Goal: Communication & Community: Answer question/provide support

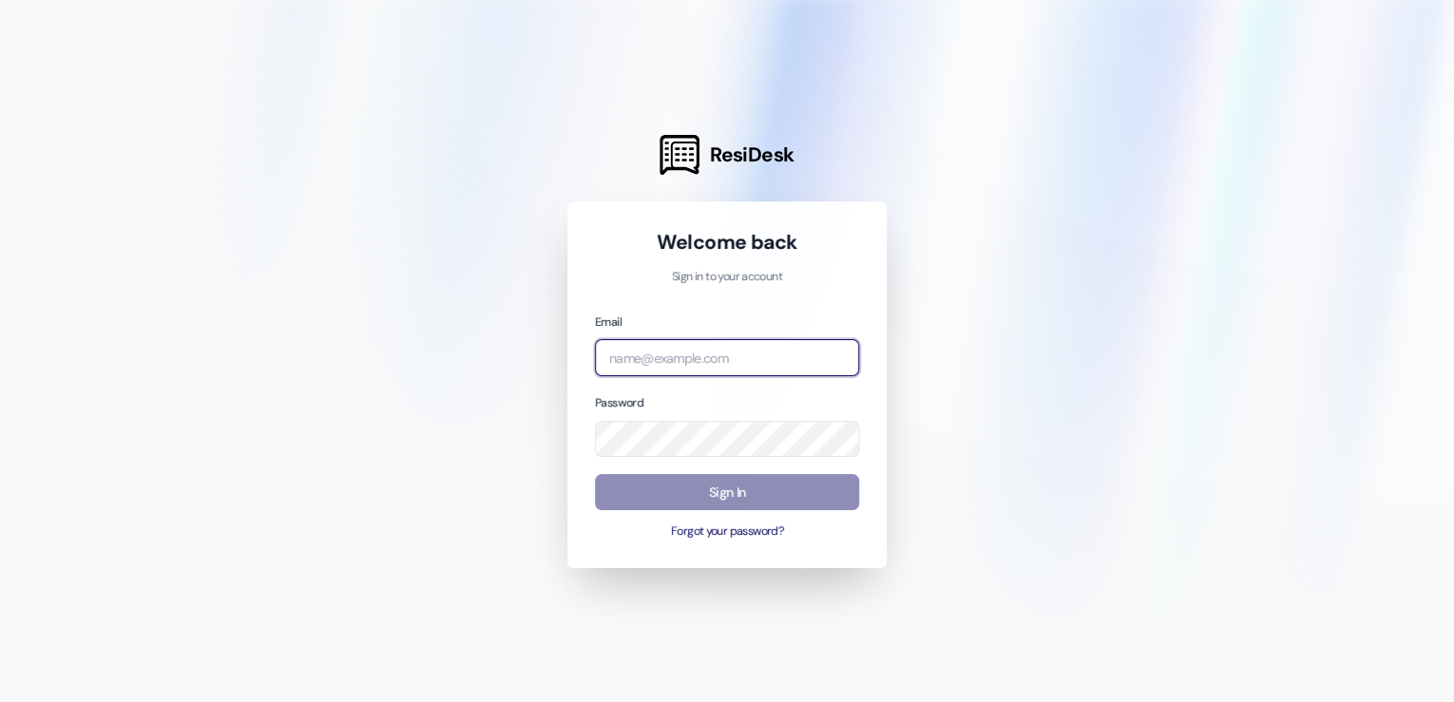
type input "[EMAIL_ADDRESS][DOMAIN_NAME]"
click at [737, 492] on button "Sign In" at bounding box center [727, 492] width 264 height 37
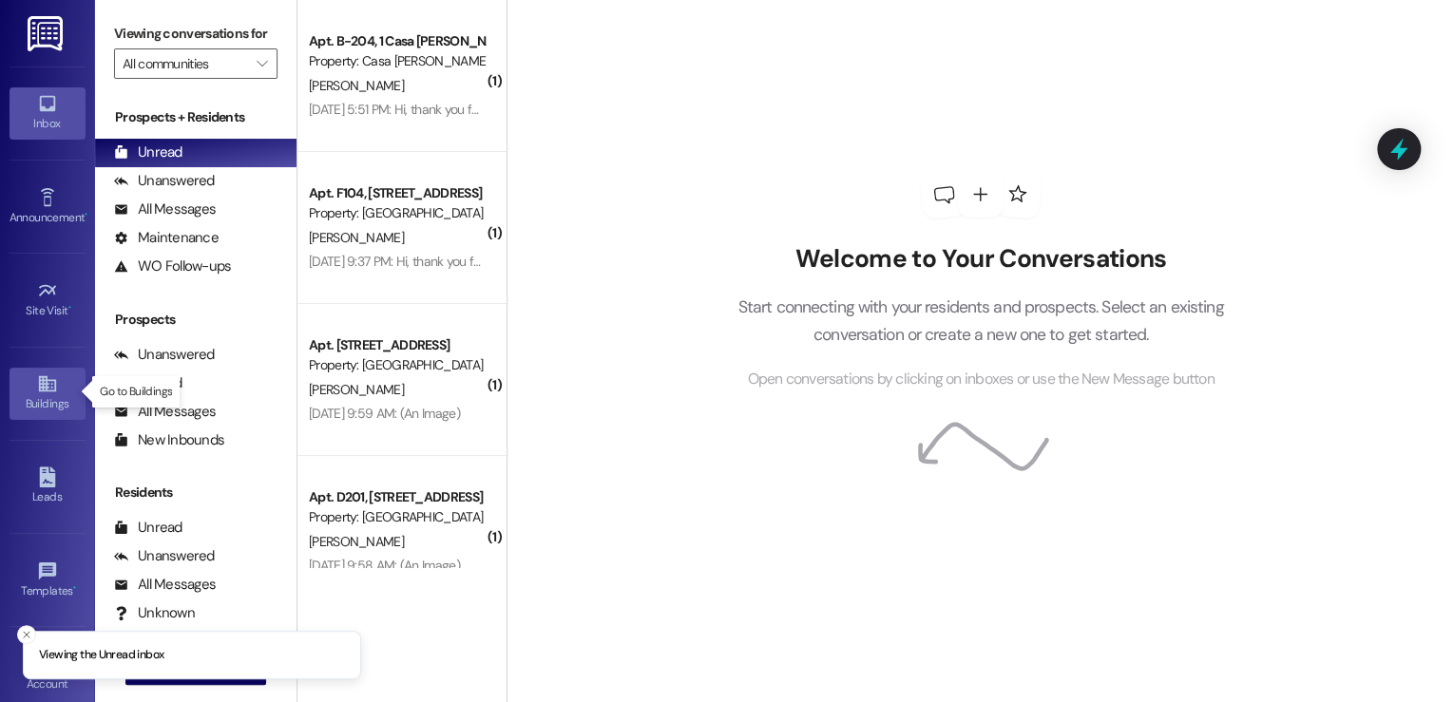
click at [39, 385] on icon at bounding box center [46, 384] width 17 height 16
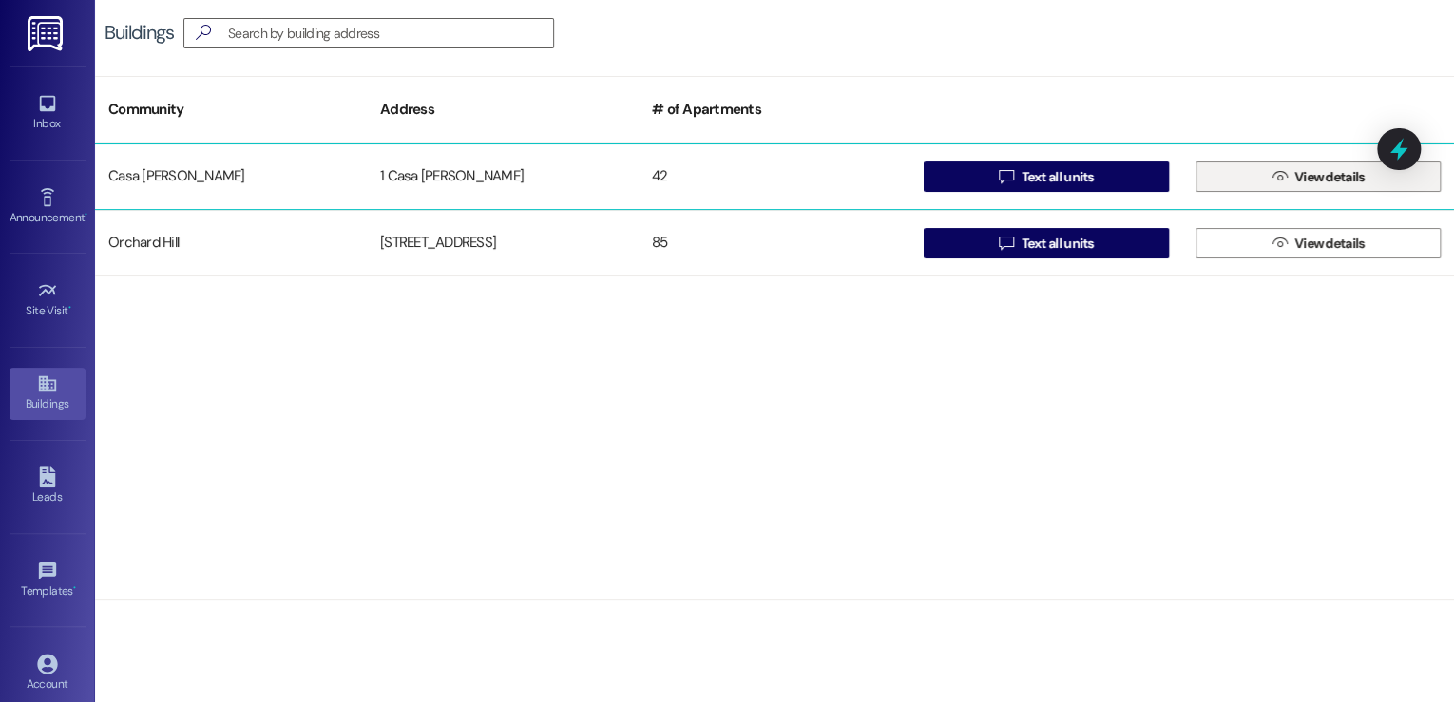
click at [1366, 178] on span "View details" at bounding box center [1330, 177] width 78 height 20
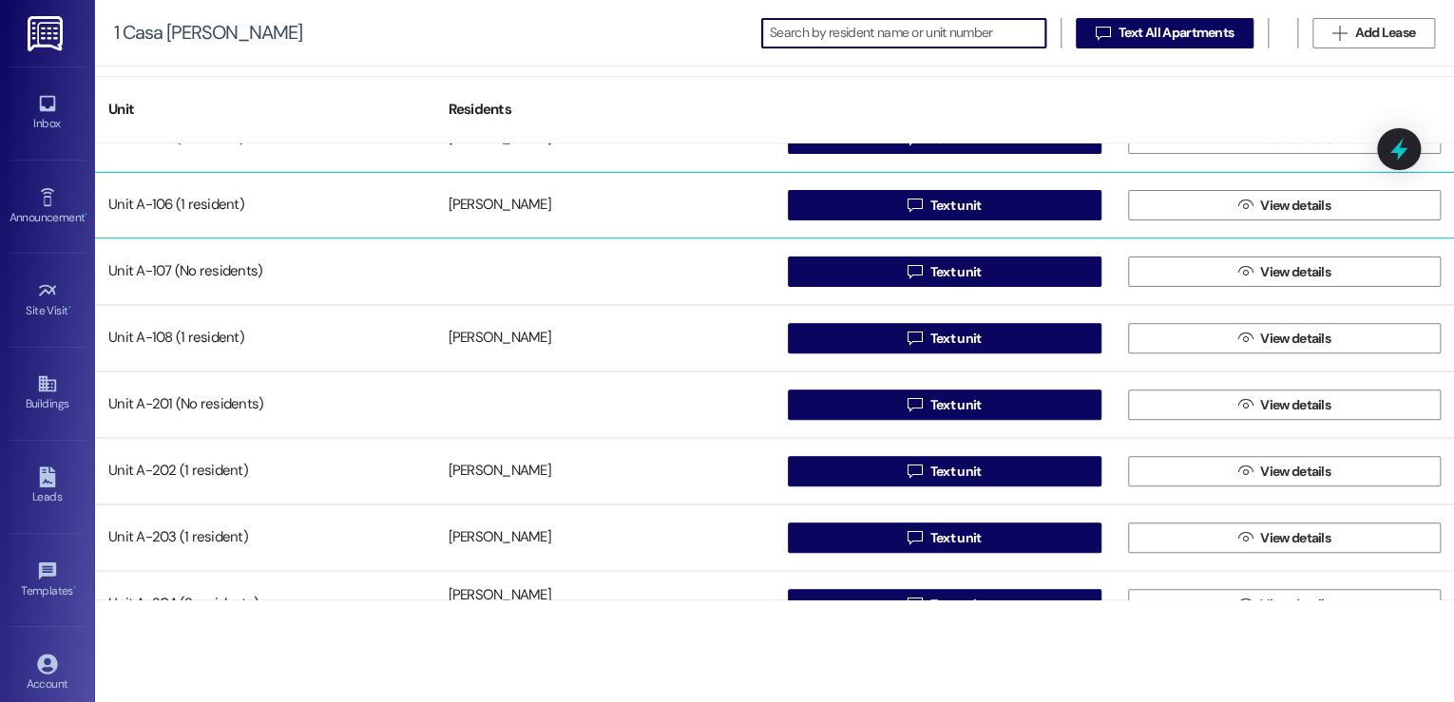
scroll to position [380, 0]
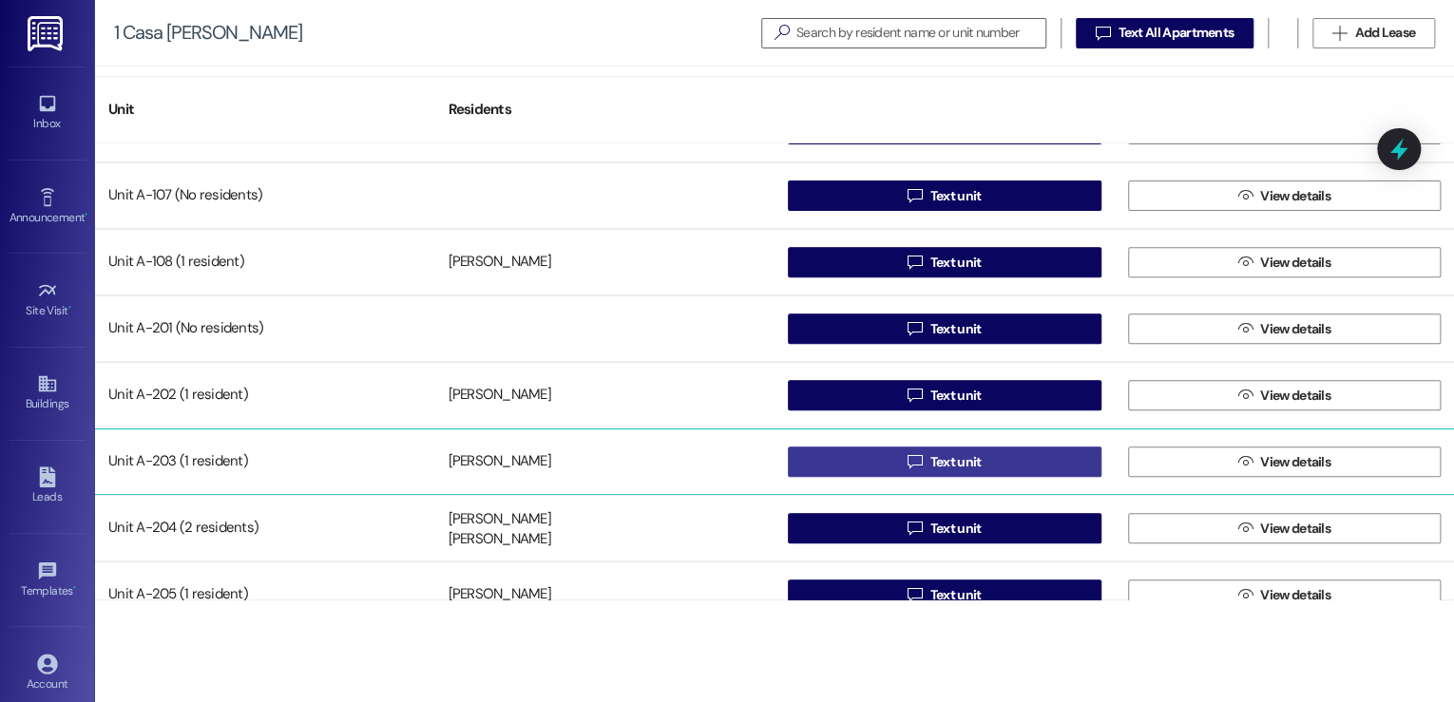
click at [980, 464] on span "Text unit" at bounding box center [956, 462] width 59 height 20
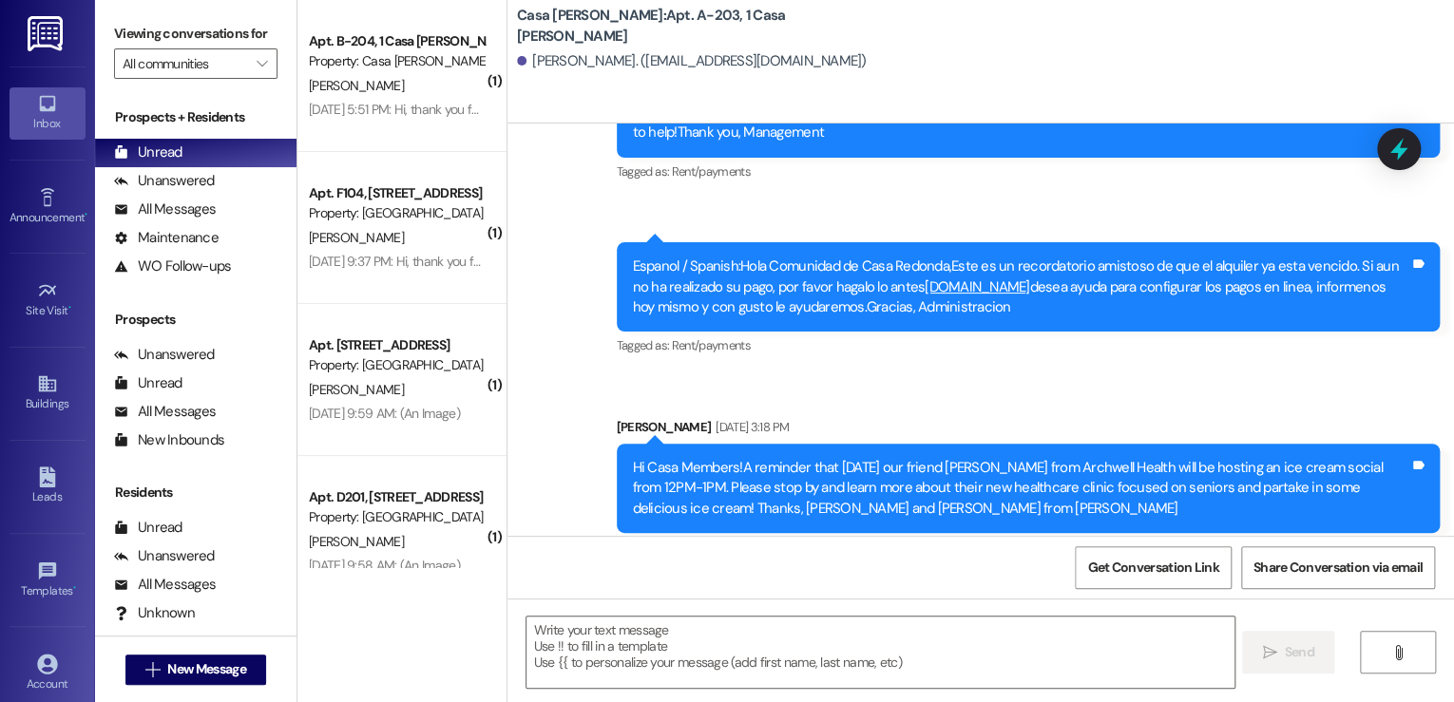
scroll to position [36927, 0]
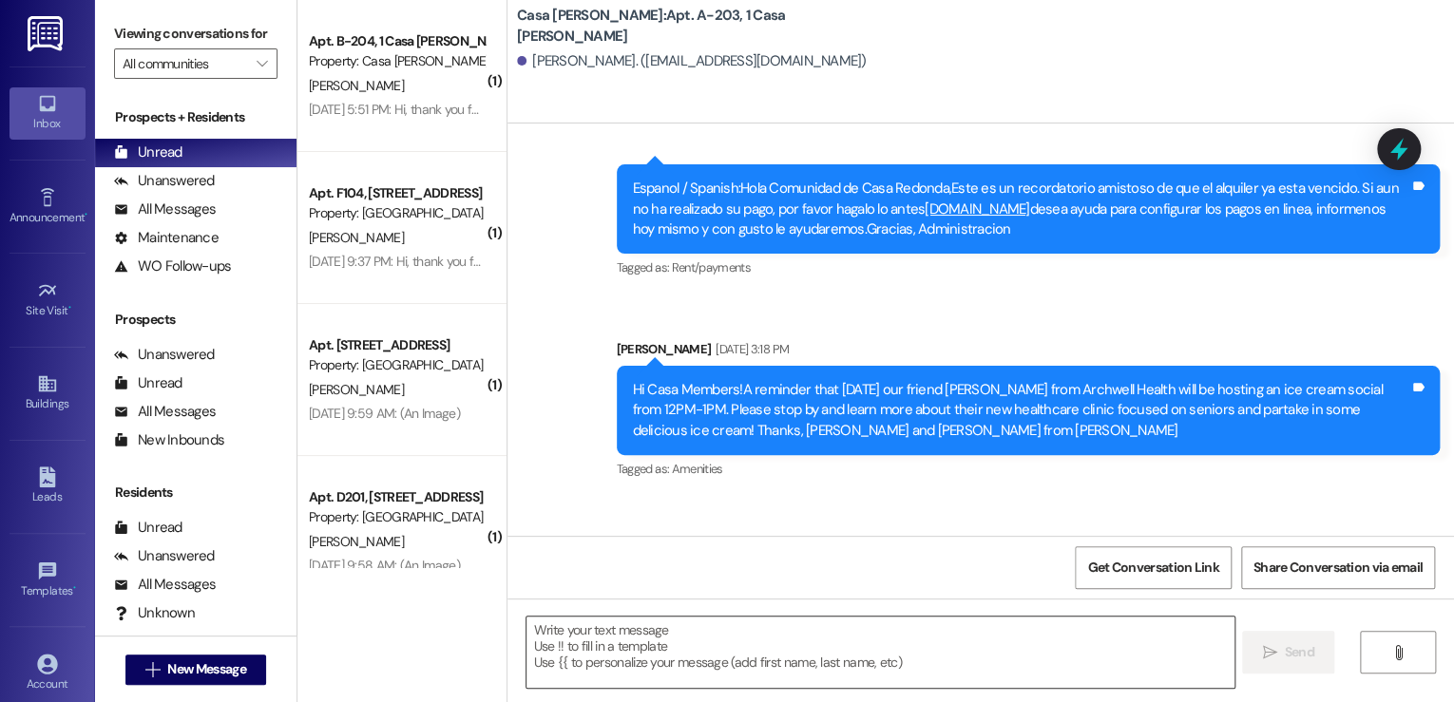
click at [623, 633] on textarea at bounding box center [880, 652] width 708 height 71
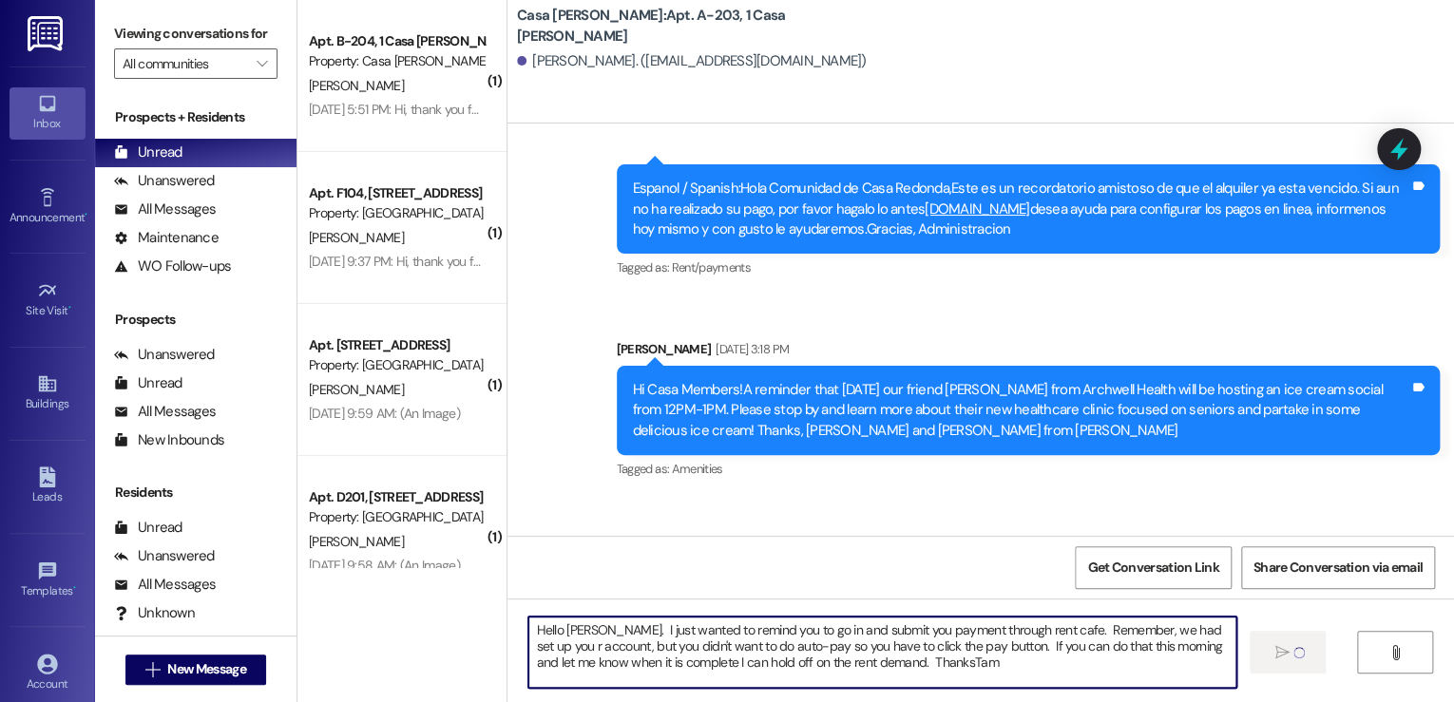
type textarea "Hello [PERSON_NAME]. I just wanted to remind you to go in and submit you paymen…"
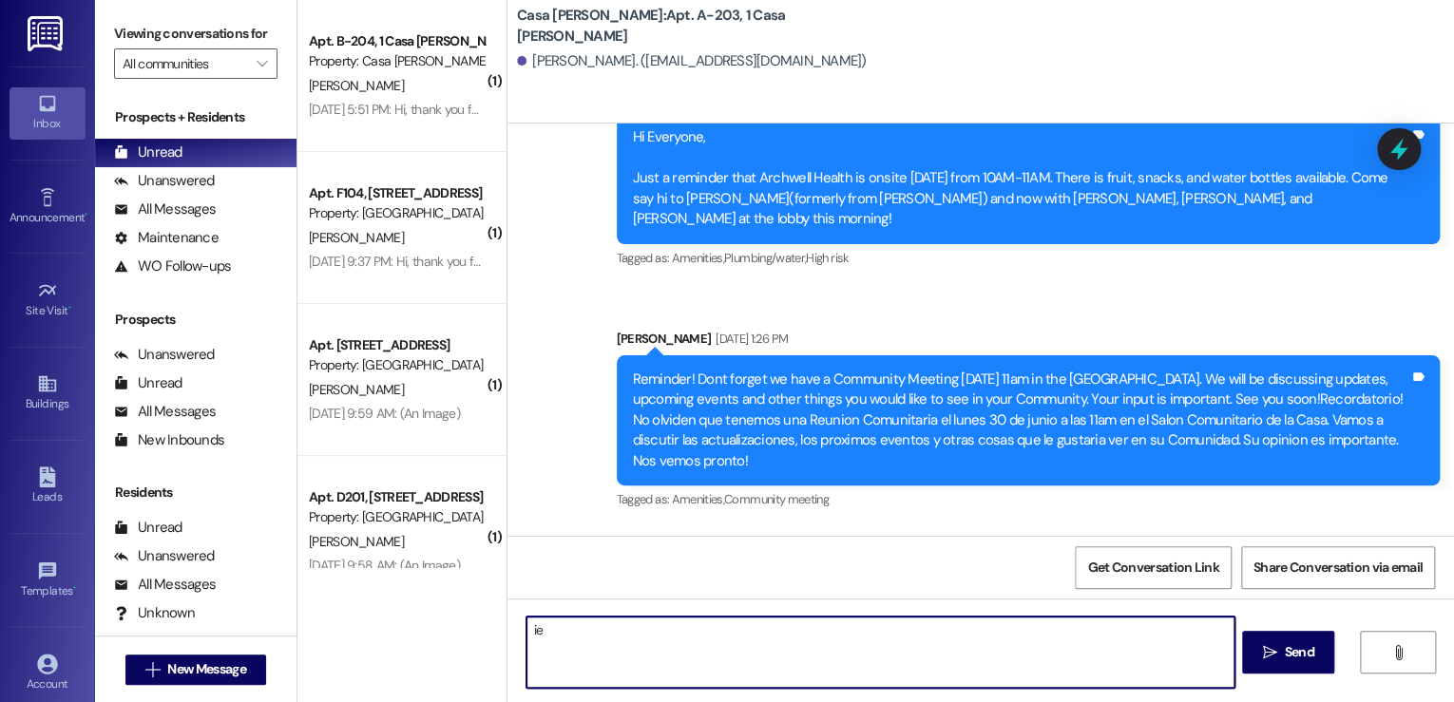
scroll to position [37100, 0]
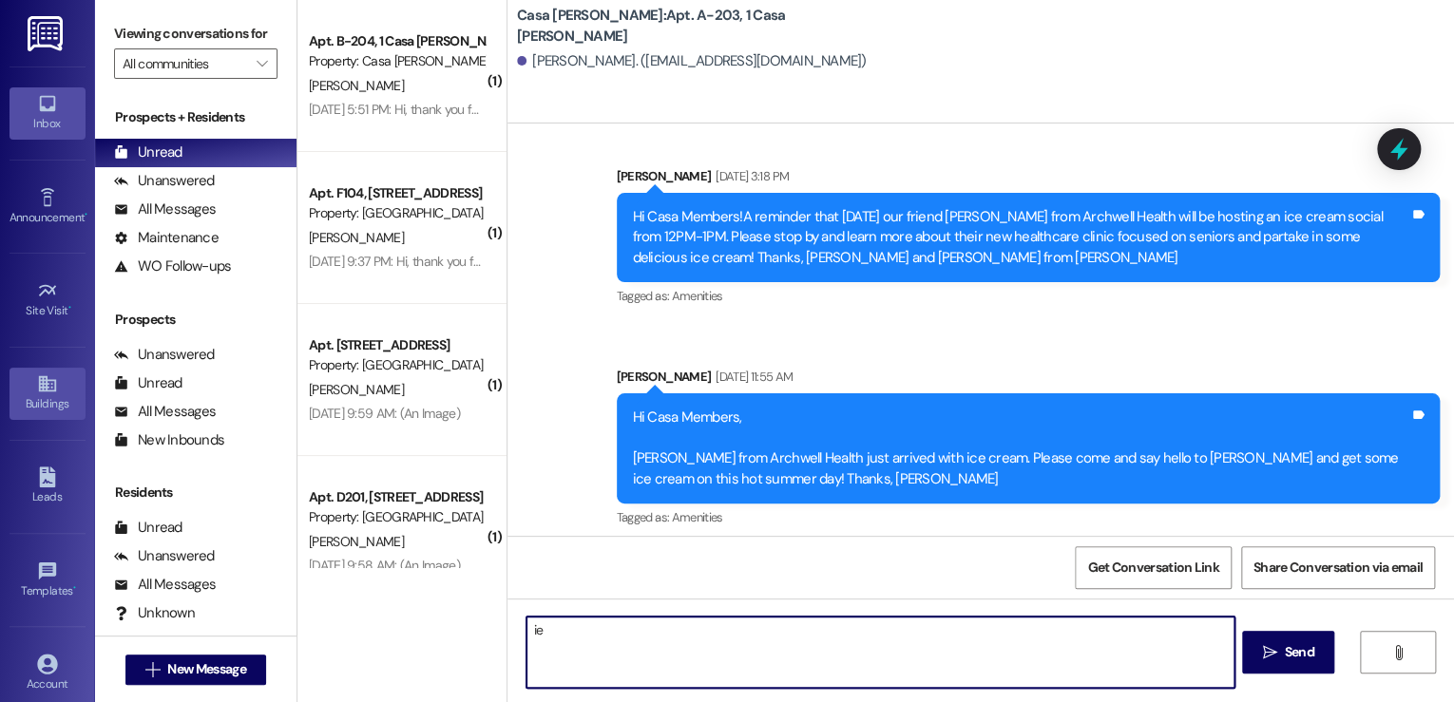
type textarea "ie"
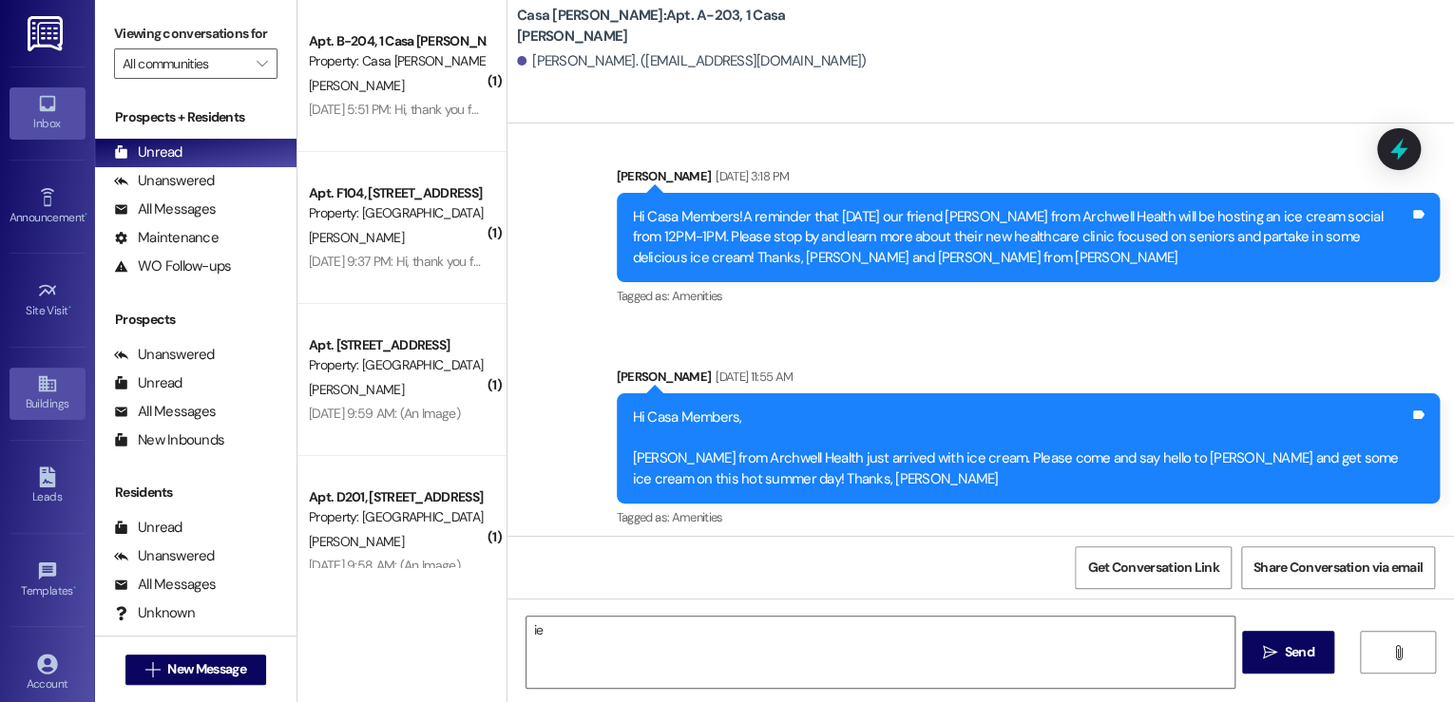
click at [48, 391] on icon at bounding box center [47, 383] width 21 height 21
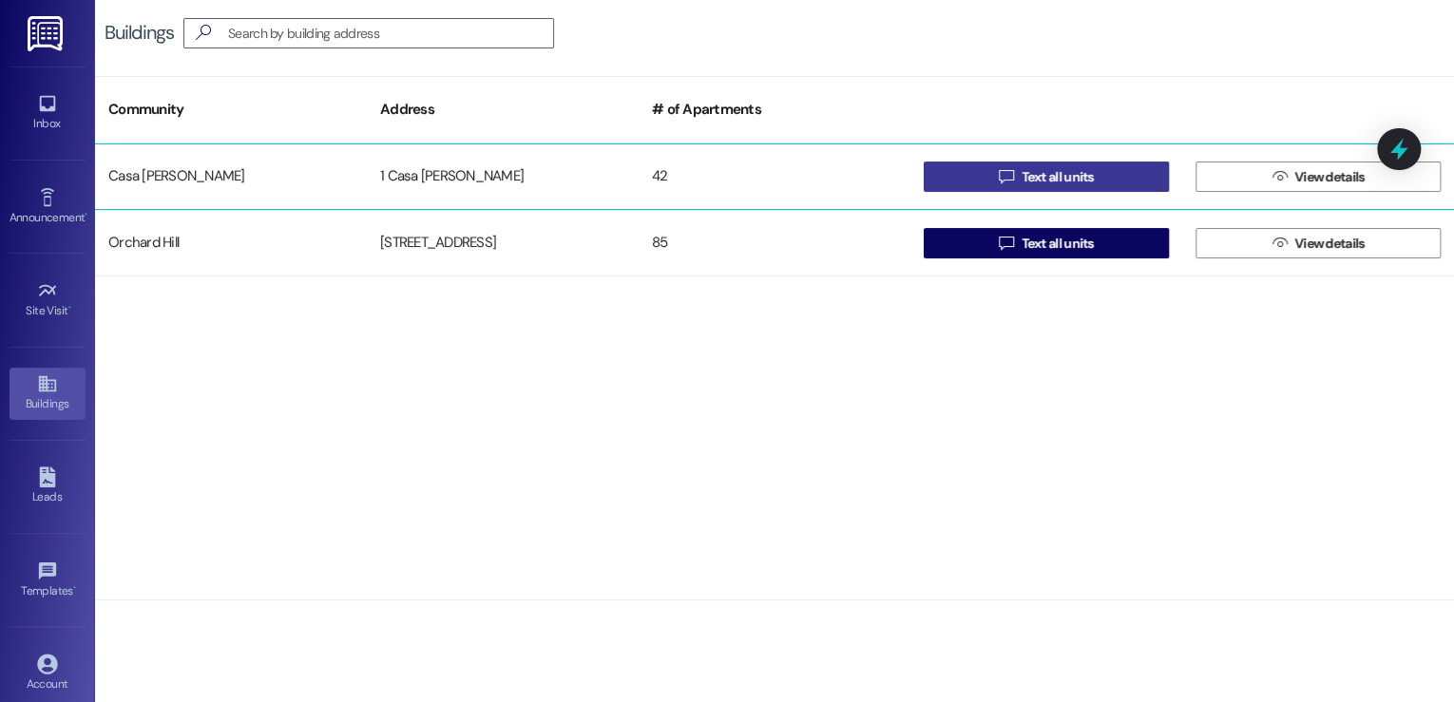
click at [1090, 186] on span " Text all units" at bounding box center [1046, 177] width 103 height 29
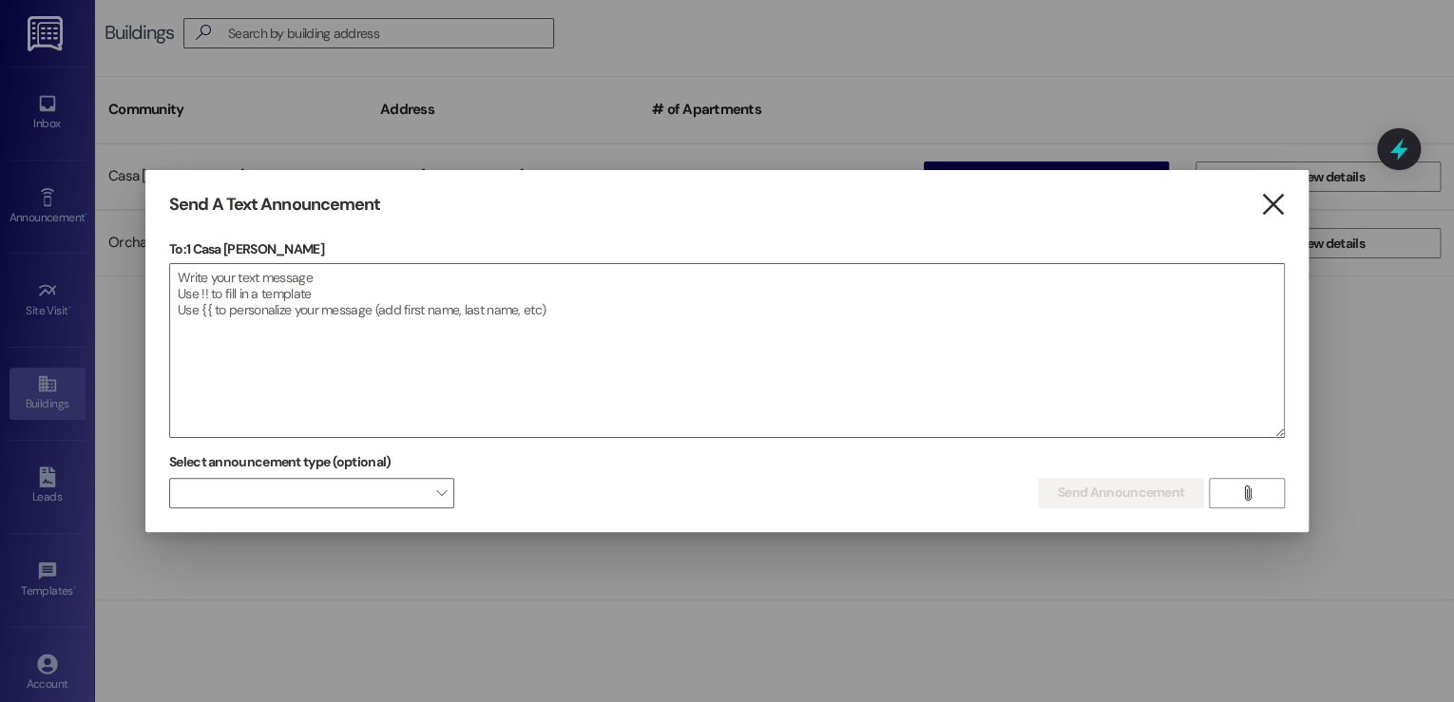
click at [1270, 201] on icon "" at bounding box center [1272, 205] width 26 height 20
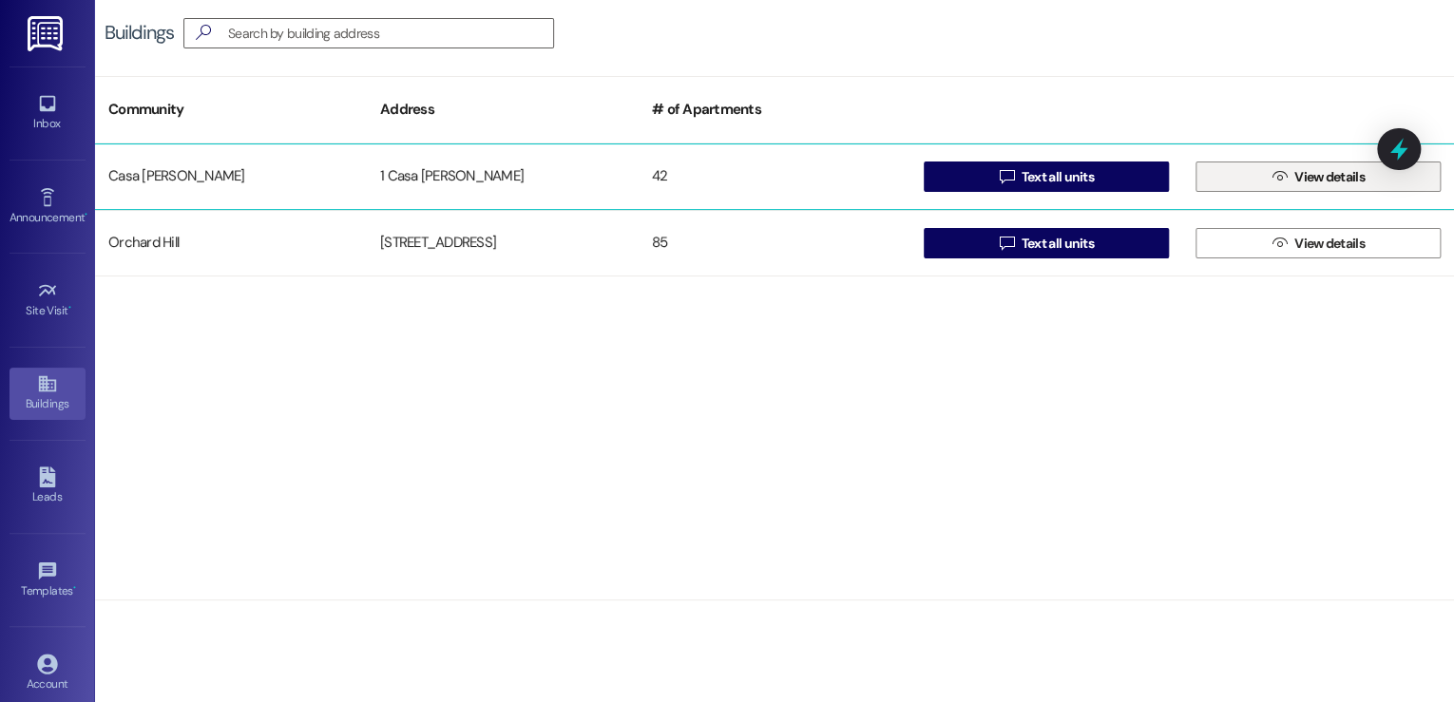
click at [1311, 174] on span "View details" at bounding box center [1329, 177] width 70 height 20
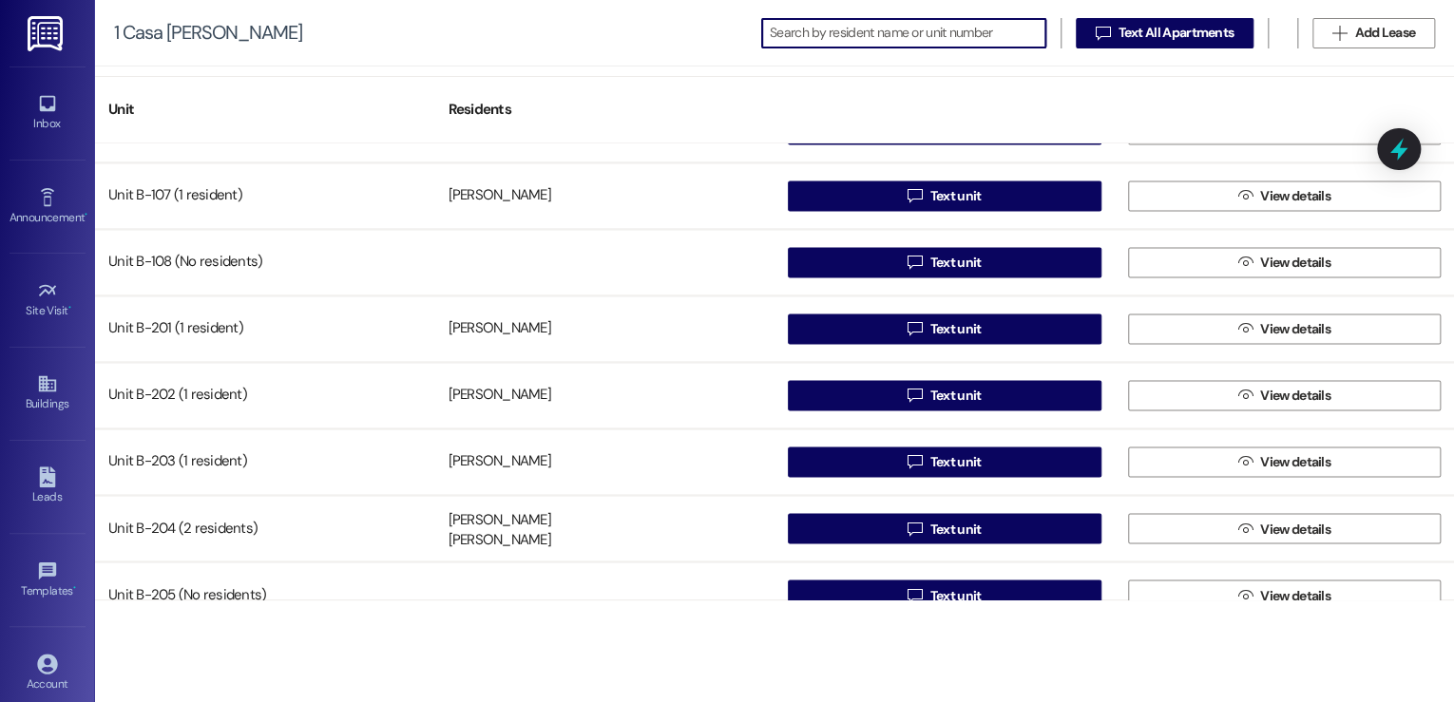
scroll to position [1368, 0]
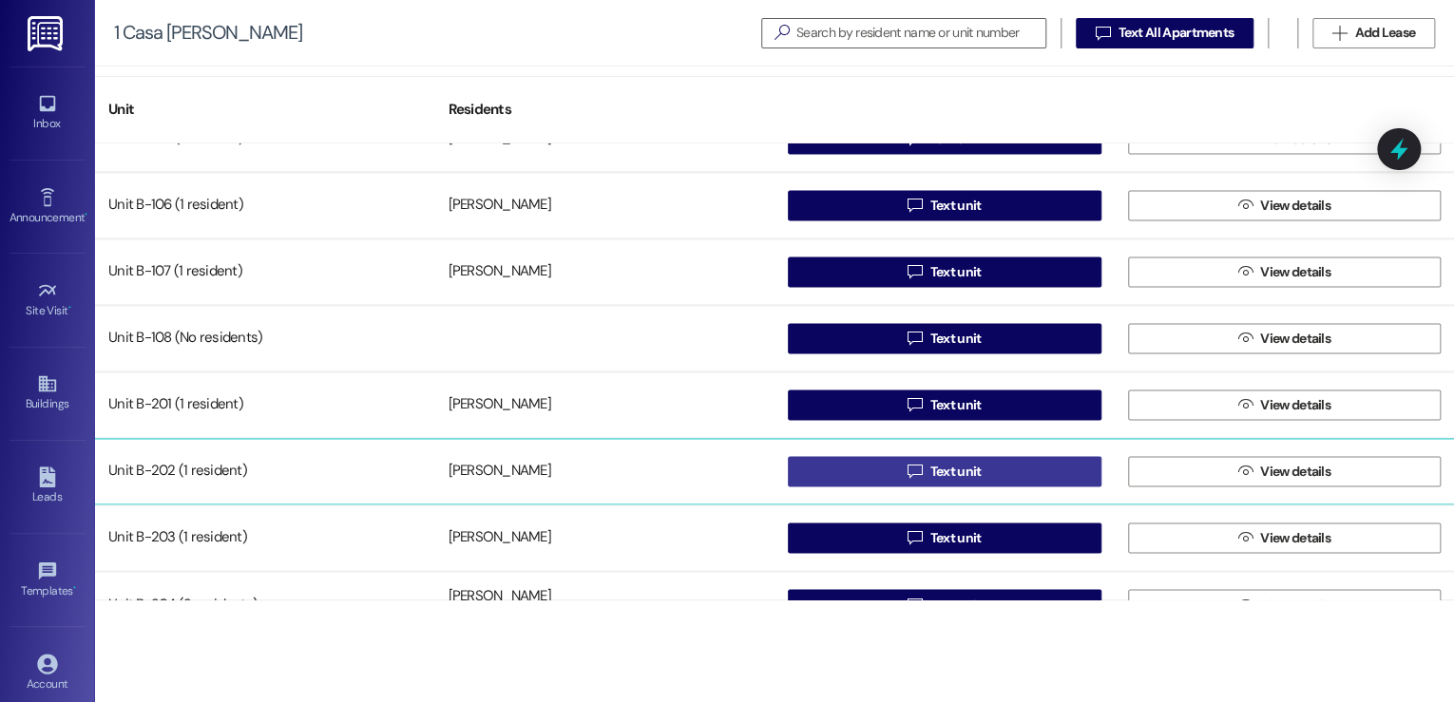
click at [1004, 475] on button " Text unit" at bounding box center [945, 471] width 314 height 30
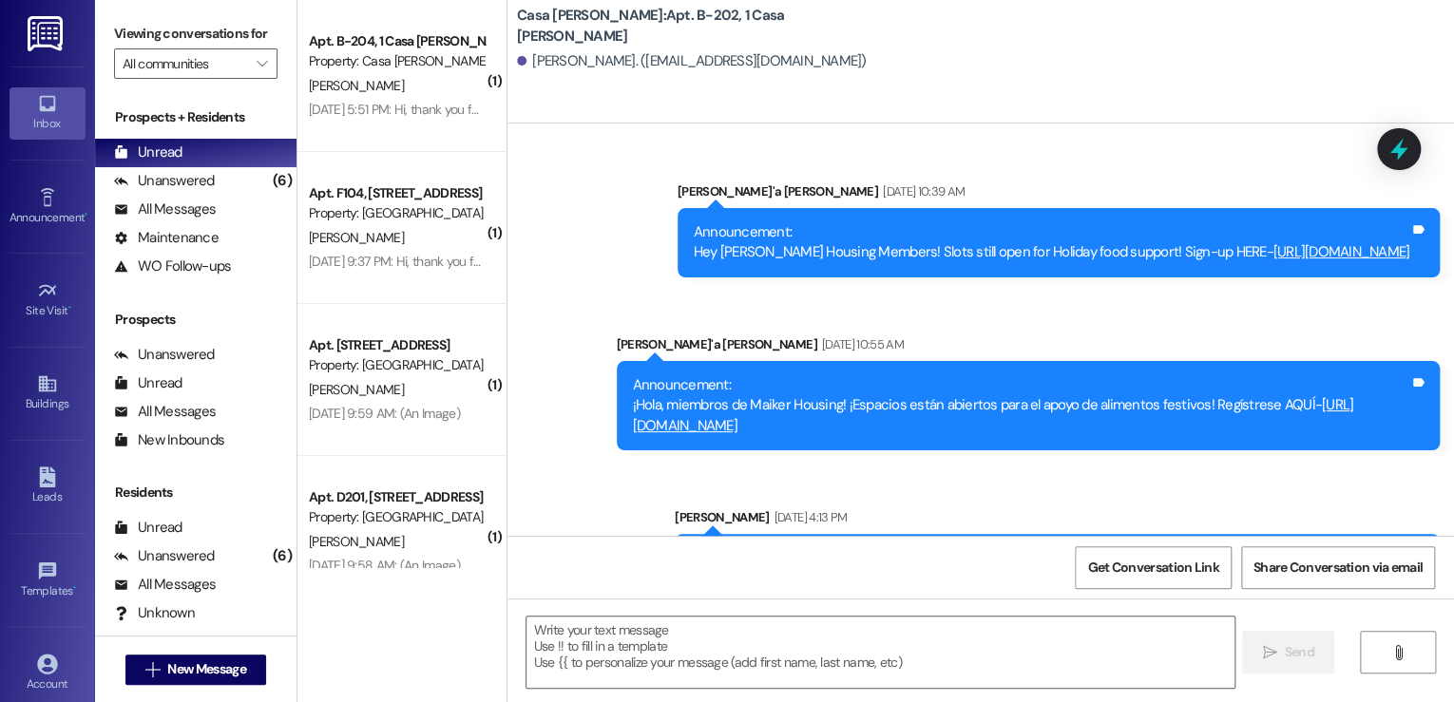
scroll to position [42814, 0]
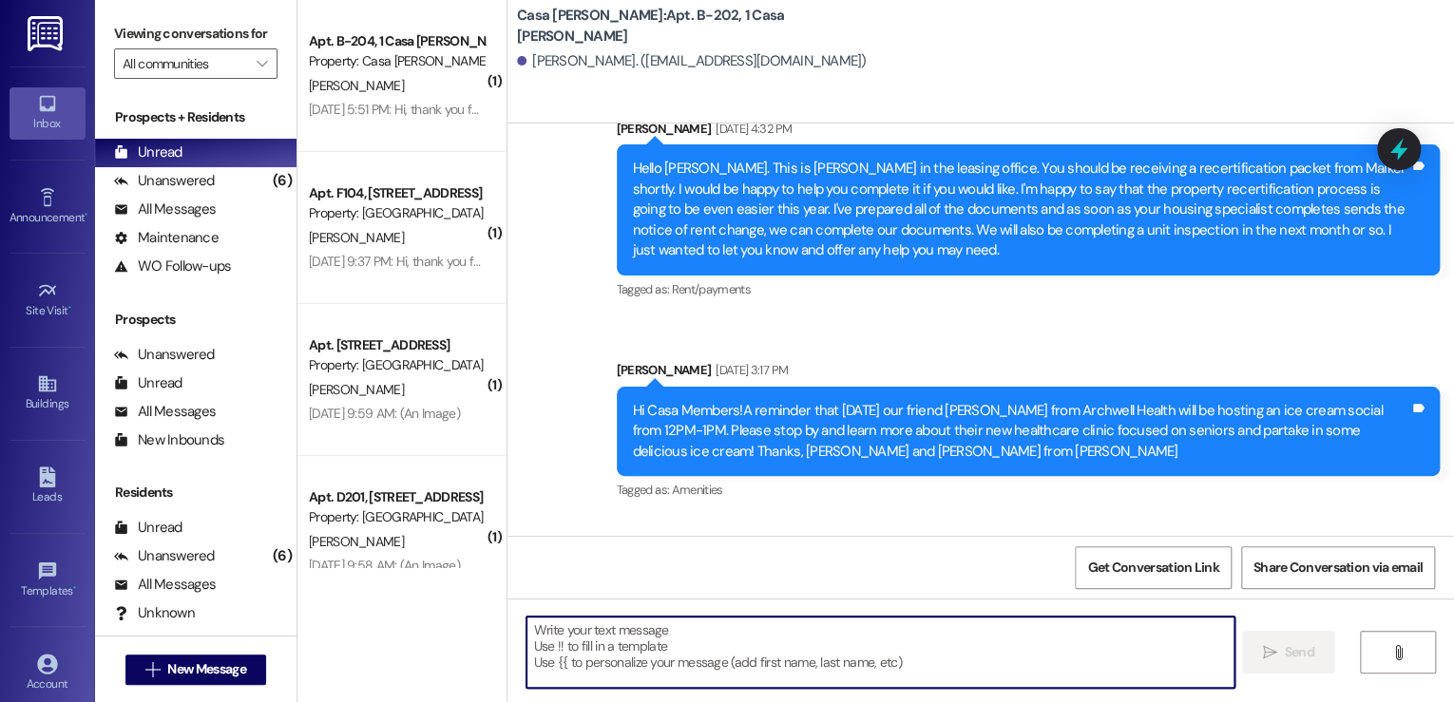
drag, startPoint x: 536, startPoint y: 628, endPoint x: 523, endPoint y: 619, distance: 16.3
click at [536, 625] on textarea at bounding box center [880, 652] width 708 height 71
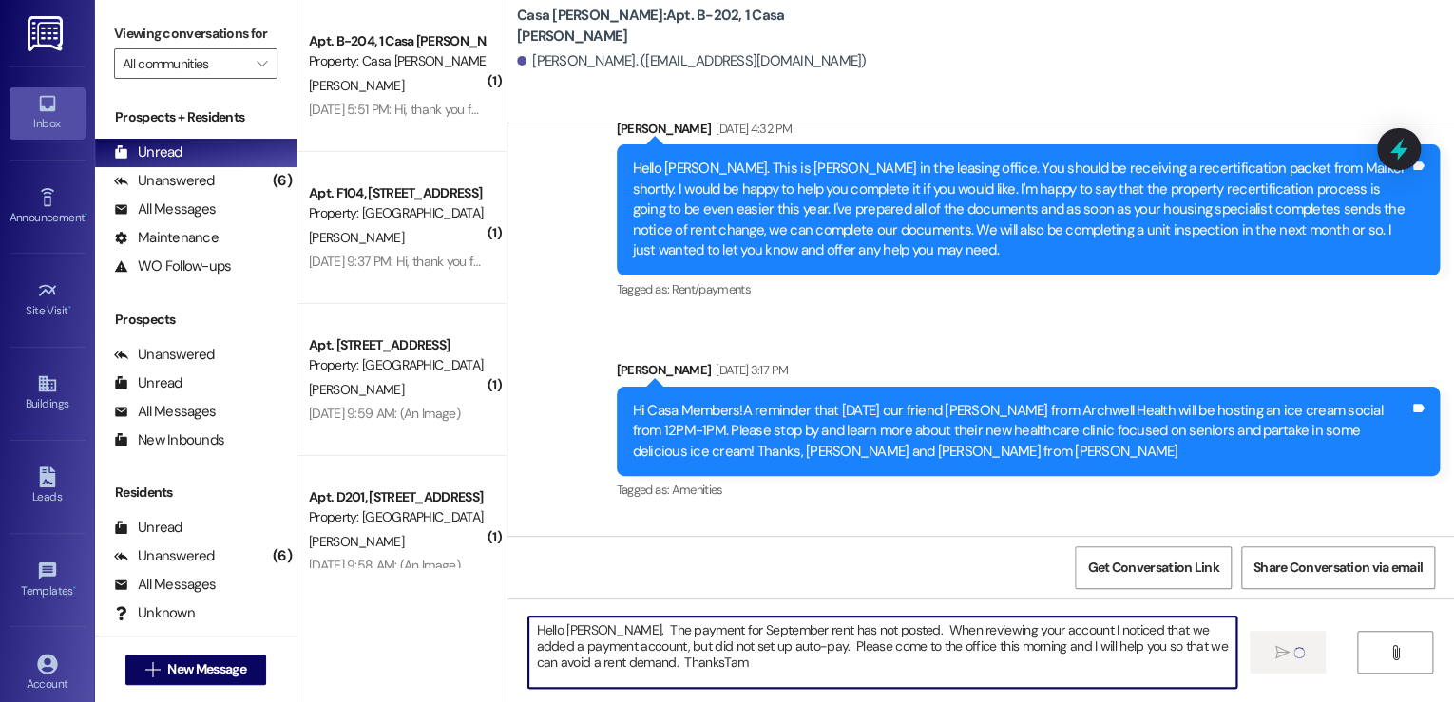
type textarea "Hello [PERSON_NAME]. The payment for September rent has not posted. When review…"
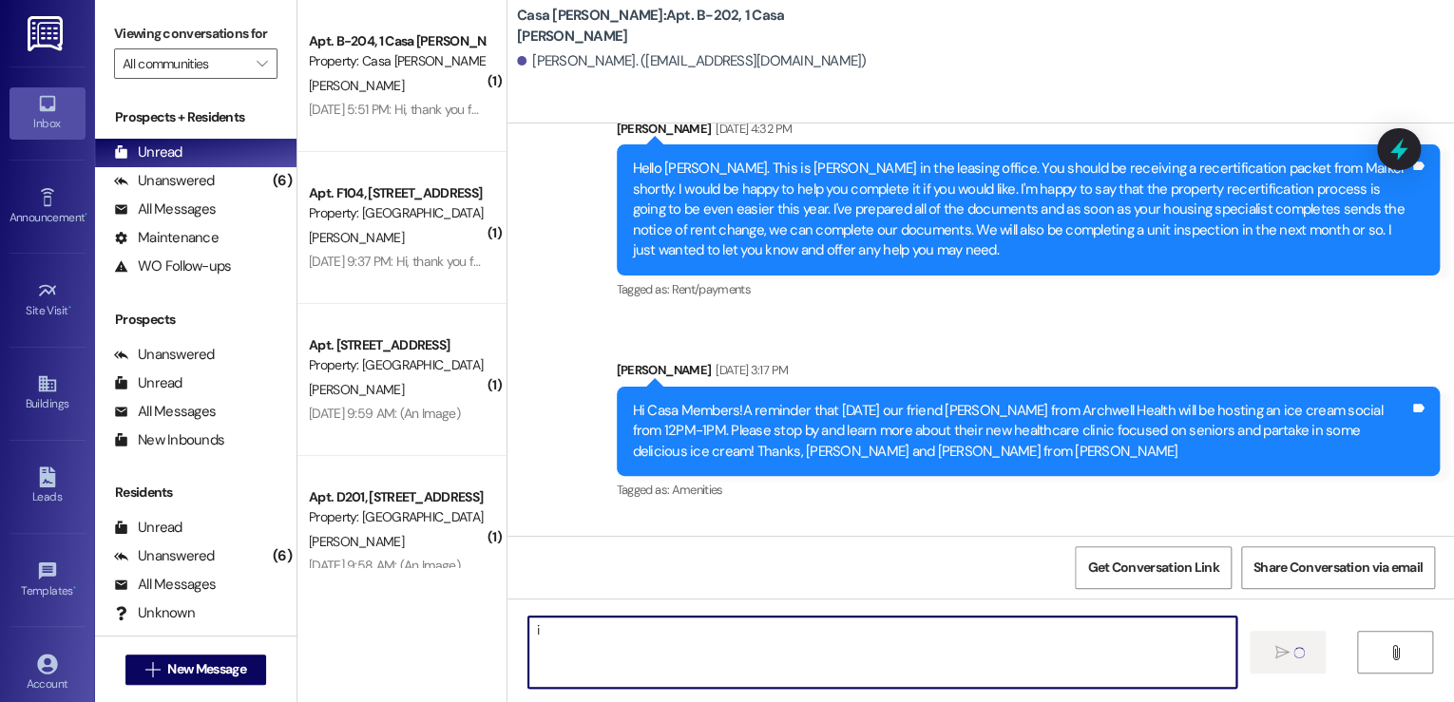
type textarea "ie"
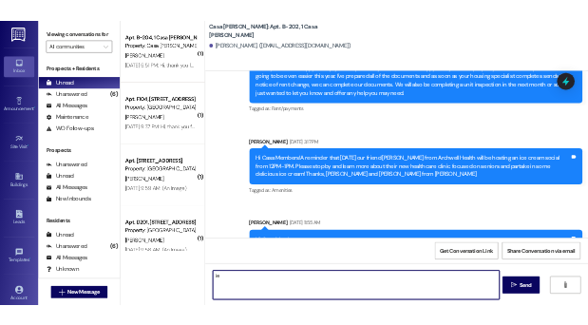
scroll to position [42988, 0]
